Goal: Register for event/course

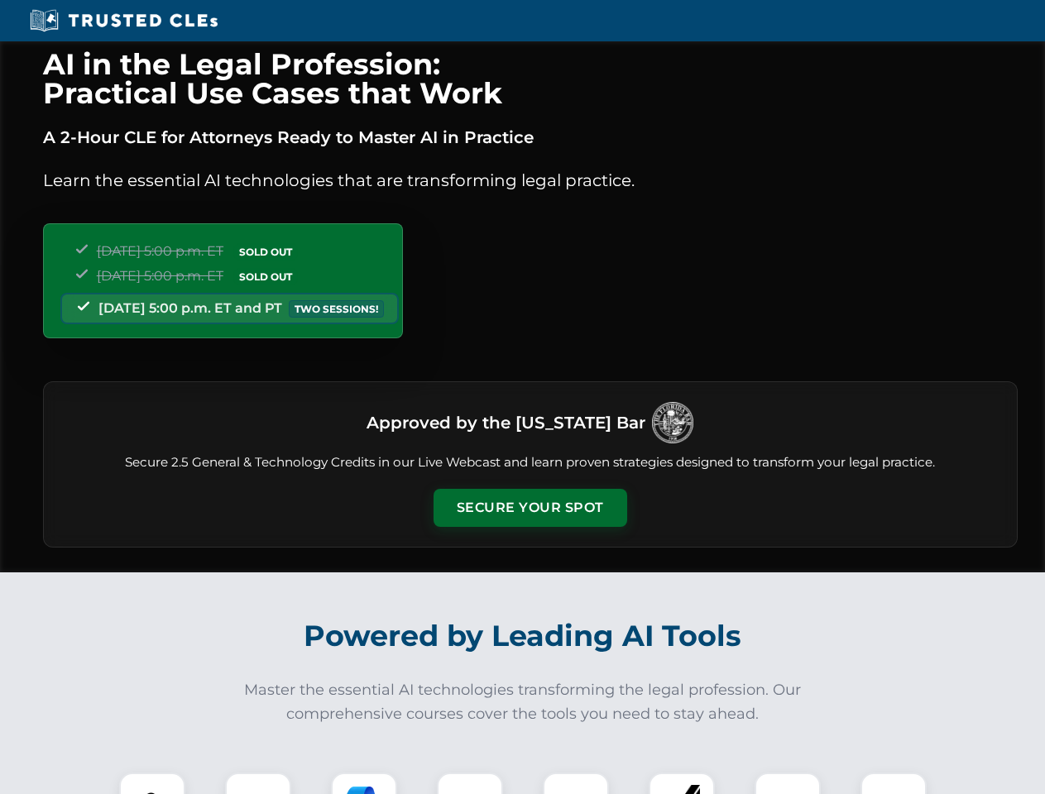
click at [530, 508] on button "Secure Your Spot" at bounding box center [531, 508] width 194 height 38
click at [152, 784] on img at bounding box center [152, 806] width 48 height 48
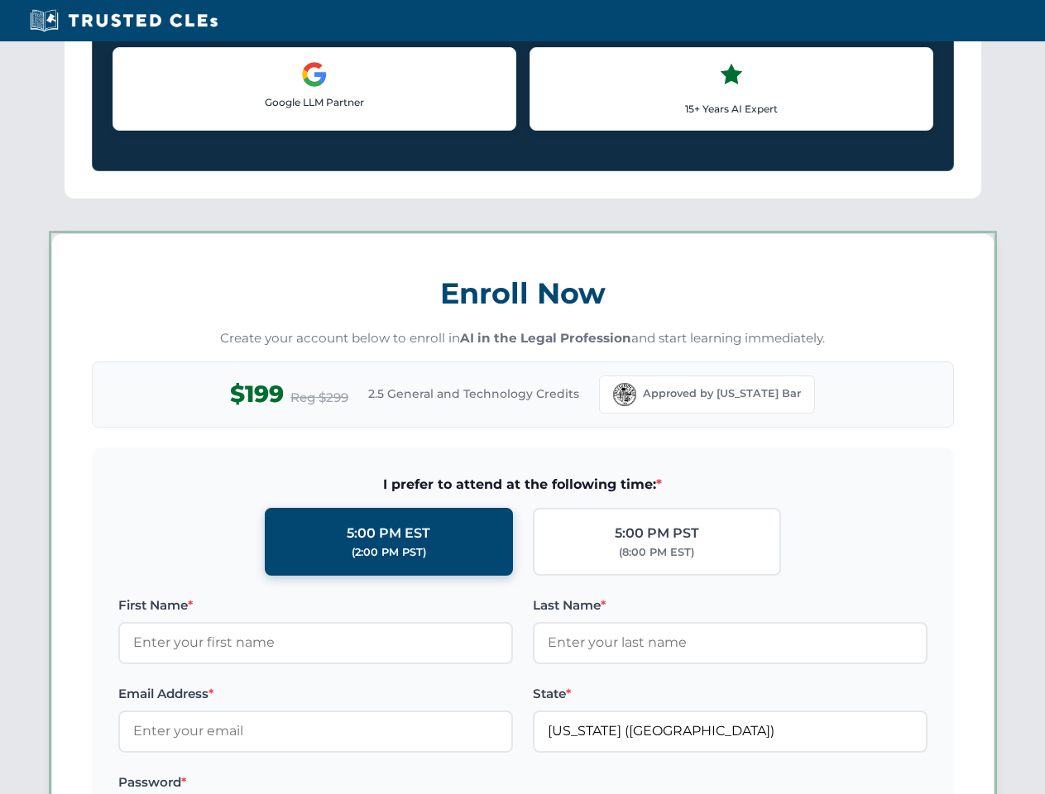
click at [364, 784] on label "Password *" at bounding box center [315, 783] width 395 height 20
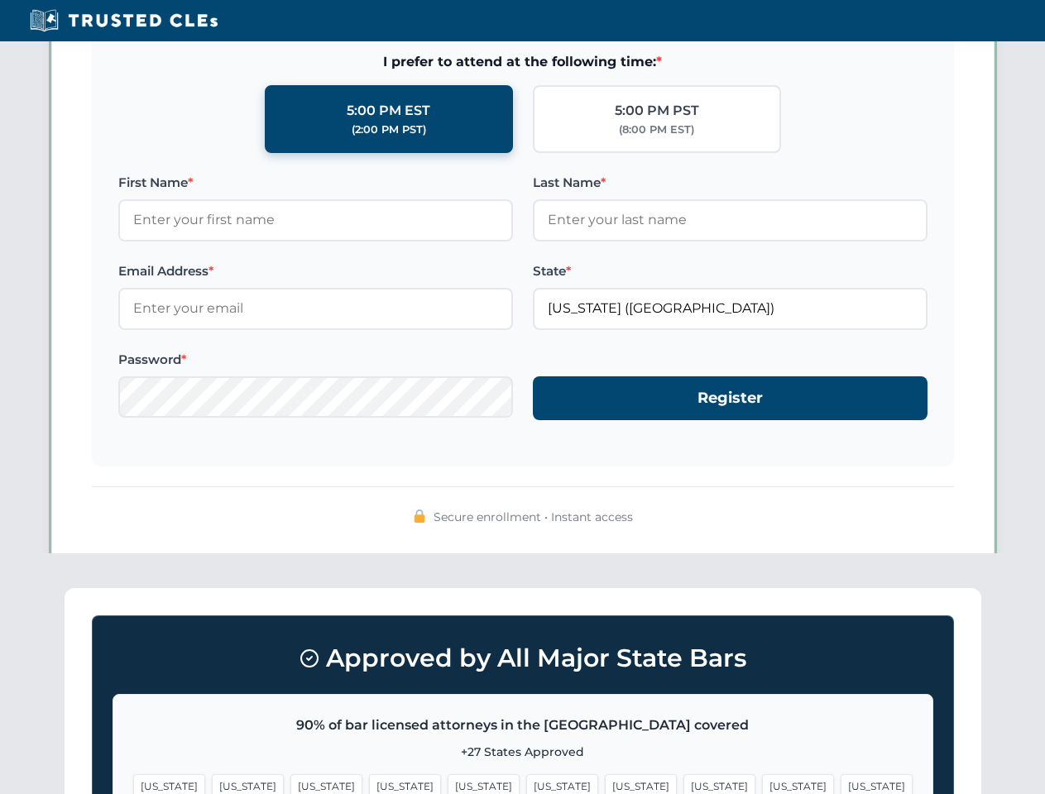
click at [762, 784] on span "[US_STATE]" at bounding box center [798, 787] width 72 height 24
